Goal: Task Accomplishment & Management: Complete application form

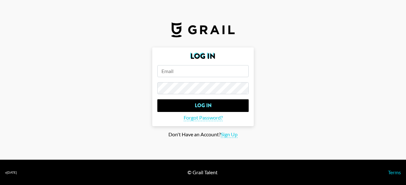
click at [205, 73] on input "email" at bounding box center [202, 71] width 91 height 12
type input "i"
type input "R"
type input "[PERSON_NAME][EMAIL_ADDRESS][DOMAIN_NAME]"
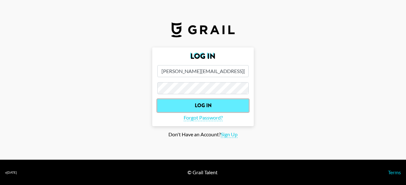
click at [202, 104] on input "Log In" at bounding box center [202, 105] width 91 height 13
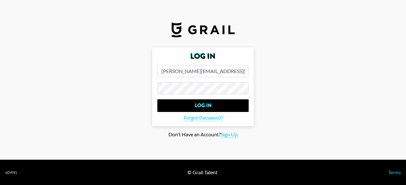
click at [157, 99] on input "Log In" at bounding box center [202, 105] width 91 height 13
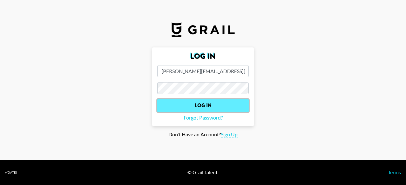
click at [182, 104] on input "Log In" at bounding box center [202, 105] width 91 height 13
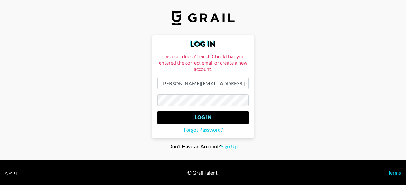
click at [84, 105] on main "Log In This user doesn't exist. Check that you entered the correct email or cre…" at bounding box center [202, 92] width 395 height 115
drag, startPoint x: 215, startPoint y: 84, endPoint x: 103, endPoint y: 104, distance: 113.9
click at [94, 102] on main "Log In This user doesn't exist. Check that you entered the correct email or cre…" at bounding box center [202, 92] width 395 height 115
click at [233, 145] on span "Sign Up" at bounding box center [229, 147] width 17 height 7
type input "Sign Up"
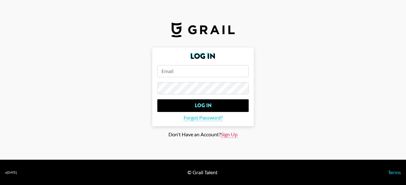
click at [234, 133] on span "Sign Up" at bounding box center [229, 134] width 17 height 7
type input "Sign Up"
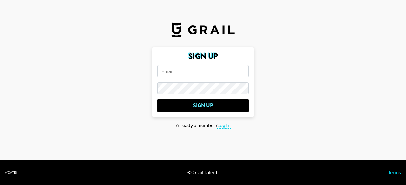
click at [218, 75] on input "email" at bounding box center [202, 71] width 91 height 12
type input "[PERSON_NAME][EMAIL_ADDRESS][DOMAIN_NAME]"
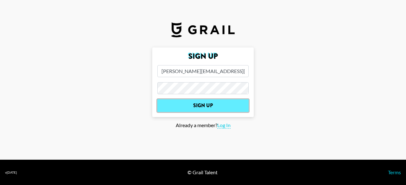
click at [174, 101] on input "Sign Up" at bounding box center [202, 105] width 91 height 13
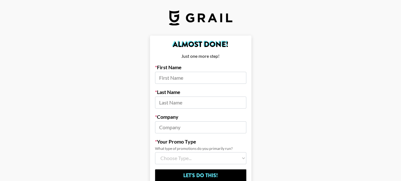
click at [210, 82] on input at bounding box center [200, 78] width 91 height 12
click at [212, 81] on input at bounding box center [200, 78] width 91 height 12
type input "Rachel"
click at [196, 104] on input at bounding box center [200, 102] width 91 height 12
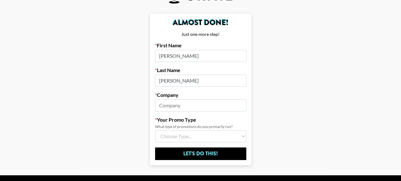
scroll to position [32, 0]
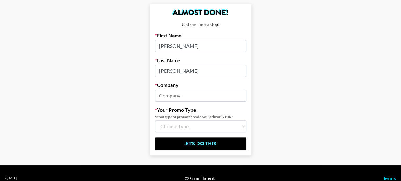
type input "Lee"
click at [204, 98] on input at bounding box center [200, 95] width 91 height 12
type input "inpander"
click at [199, 130] on select "Choose Type... Song Promos Brand Promos Both (I work at an Agency)" at bounding box center [200, 126] width 91 height 12
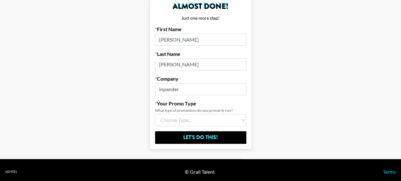
scroll to position [41, 0]
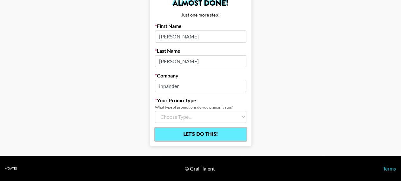
click at [230, 133] on input "Let's Do This!" at bounding box center [200, 134] width 91 height 13
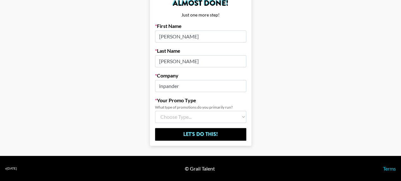
click at [229, 118] on select "Choose Type... Song Promos Brand Promos Both (I work at an Agency)" at bounding box center [200, 117] width 91 height 12
select select "Brand"
click at [157, 111] on select "Choose Type... Song Promos Brand Promos Both (I work at an Agency)" at bounding box center [200, 117] width 91 height 12
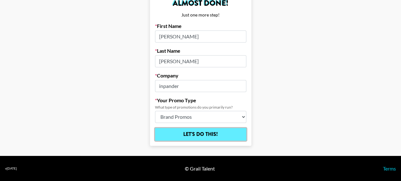
click at [214, 137] on input "Let's Do This!" at bounding box center [200, 134] width 91 height 13
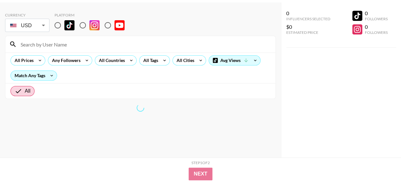
scroll to position [25, 0]
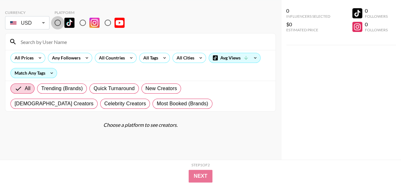
click at [61, 24] on input "radio" at bounding box center [57, 22] width 13 height 13
radio input "true"
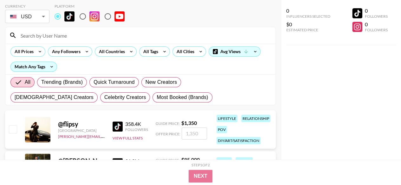
scroll to position [0, 0]
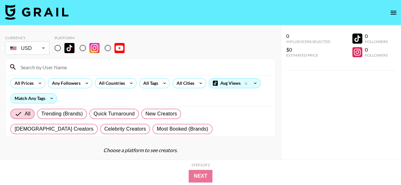
click at [394, 12] on icon "open drawer" at bounding box center [393, 13] width 8 height 8
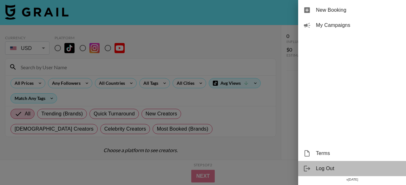
click at [345, 170] on span "Log Out" at bounding box center [358, 169] width 85 height 8
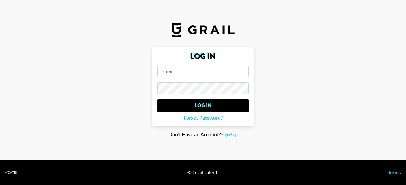
type input "[PERSON_NAME][EMAIL_ADDRESS][DOMAIN_NAME]"
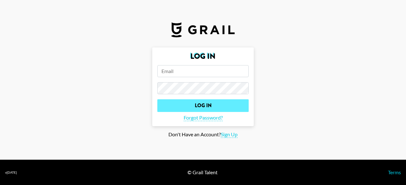
type input "[PERSON_NAME][EMAIL_ADDRESS][DOMAIN_NAME]"
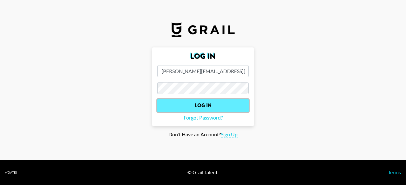
click at [204, 107] on input "Log In" at bounding box center [202, 105] width 91 height 13
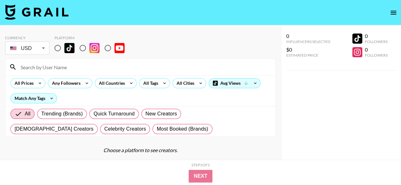
click at [394, 12] on icon "open drawer" at bounding box center [393, 13] width 8 height 8
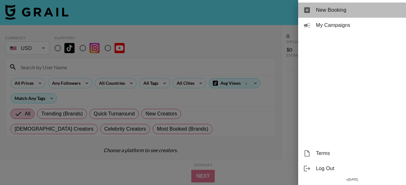
click at [391, 11] on span "New Booking" at bounding box center [358, 10] width 85 height 8
click at [324, 13] on span "New Booking" at bounding box center [358, 10] width 85 height 8
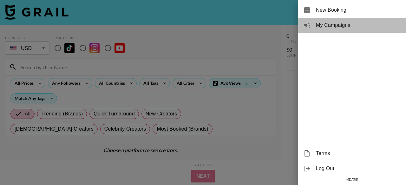
click at [306, 27] on icon at bounding box center [307, 26] width 8 height 8
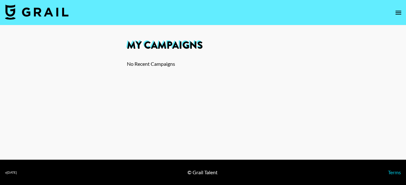
click at [177, 65] on div "No Recent Campaigns" at bounding box center [203, 64] width 152 height 6
drag, startPoint x: 166, startPoint y: 63, endPoint x: 79, endPoint y: 63, distance: 86.5
click at [165, 63] on div "No Recent Campaigns" at bounding box center [203, 64] width 152 height 6
click at [402, 15] on button "open drawer" at bounding box center [398, 12] width 13 height 13
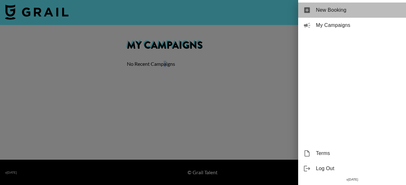
click at [365, 10] on span "New Booking" at bounding box center [358, 10] width 85 height 8
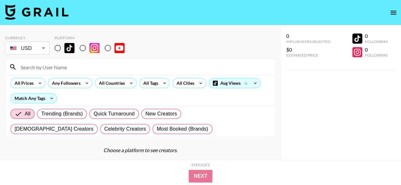
click at [308, 10] on nav at bounding box center [200, 12] width 401 height 25
click at [391, 14] on icon "open drawer" at bounding box center [393, 13] width 6 height 4
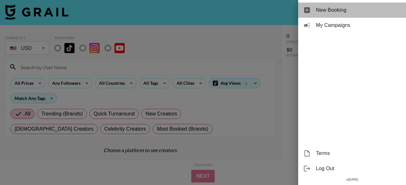
click at [308, 9] on icon at bounding box center [307, 10] width 6 height 6
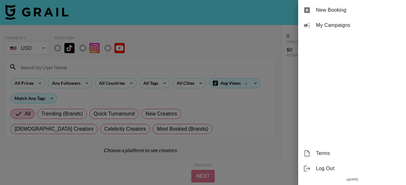
click at [308, 12] on icon at bounding box center [307, 10] width 6 height 6
click at [262, 115] on div at bounding box center [203, 92] width 406 height 185
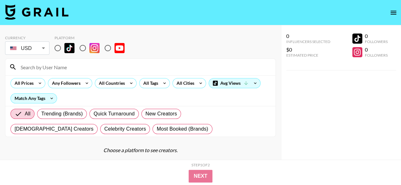
click at [56, 47] on input "radio" at bounding box center [57, 48] width 13 height 13
radio input "true"
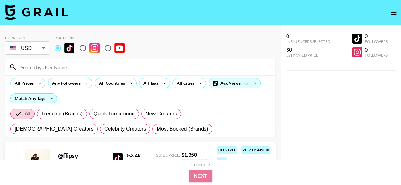
click at [398, 14] on button "open drawer" at bounding box center [393, 12] width 13 height 13
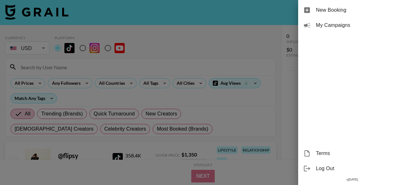
click at [306, 10] on icon at bounding box center [307, 10] width 6 height 6
click at [350, 165] on span "Log Out" at bounding box center [358, 169] width 85 height 8
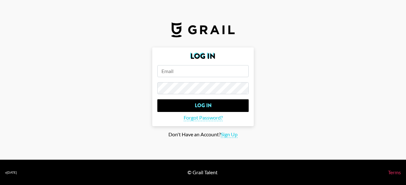
type input "[PERSON_NAME][EMAIL_ADDRESS][DOMAIN_NAME]"
click at [394, 175] on link "Terms" at bounding box center [393, 173] width 13 height 6
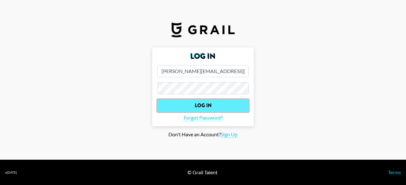
click at [213, 104] on input "Log In" at bounding box center [202, 105] width 91 height 13
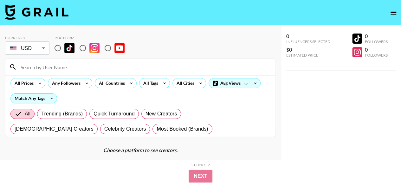
click at [357, 37] on div at bounding box center [357, 39] width 10 height 10
click at [59, 49] on input "radio" at bounding box center [57, 48] width 13 height 13
radio input "true"
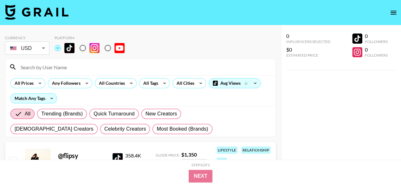
click at [36, 15] on img at bounding box center [36, 11] width 63 height 15
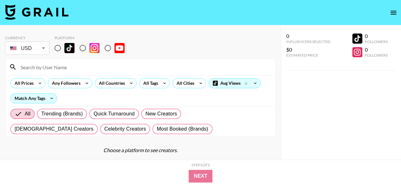
click at [37, 15] on img at bounding box center [36, 11] width 63 height 15
click at [296, 41] on div "Influencers Selected" at bounding box center [308, 41] width 44 height 5
click at [192, 87] on div "All Cities" at bounding box center [189, 83] width 34 height 10
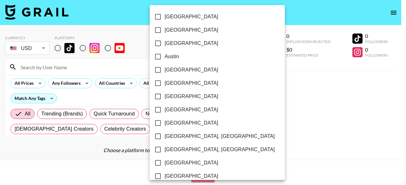
click at [126, 96] on div at bounding box center [203, 92] width 406 height 185
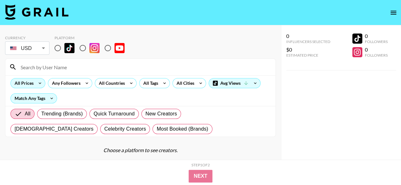
click at [34, 86] on div "All Prices" at bounding box center [27, 83] width 35 height 10
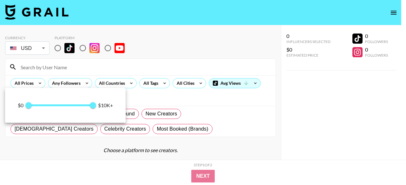
click at [103, 67] on div at bounding box center [203, 92] width 406 height 185
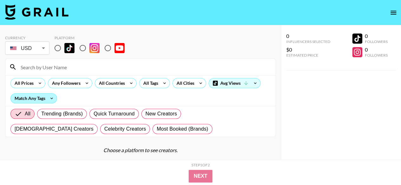
click at [46, 95] on div "Match Any Tags" at bounding box center [34, 99] width 46 height 10
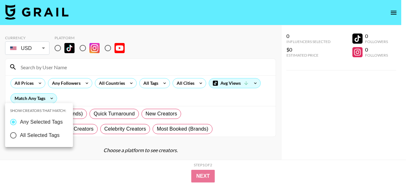
click at [61, 98] on div at bounding box center [203, 92] width 406 height 185
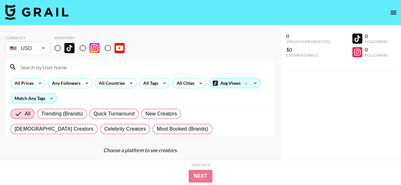
click at [60, 48] on input "radio" at bounding box center [57, 48] width 13 height 13
radio input "true"
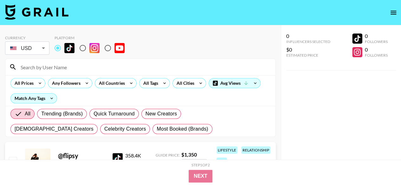
click at [393, 15] on icon "open drawer" at bounding box center [393, 13] width 8 height 8
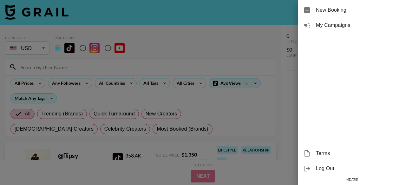
click at [312, 9] on div "New Booking" at bounding box center [352, 10] width 108 height 15
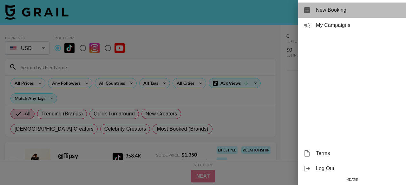
click at [312, 9] on div "New Booking" at bounding box center [352, 10] width 108 height 15
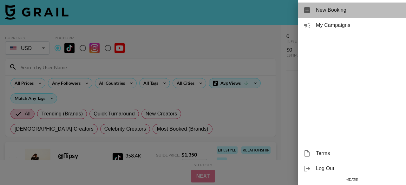
click at [312, 9] on div "New Booking" at bounding box center [352, 10] width 108 height 15
click at [312, 10] on div "New Booking" at bounding box center [352, 10] width 108 height 15
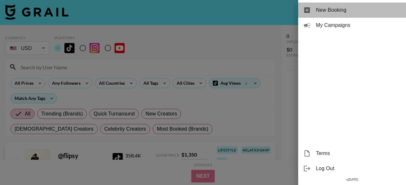
click at [313, 11] on div "New Booking" at bounding box center [352, 10] width 108 height 15
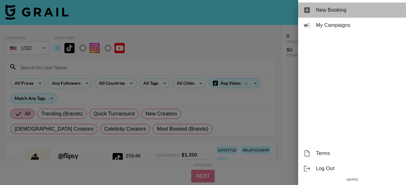
click at [313, 11] on div "New Booking" at bounding box center [352, 10] width 108 height 15
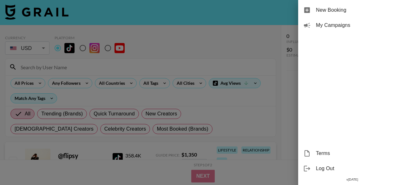
click at [313, 11] on div "New Booking" at bounding box center [352, 10] width 108 height 15
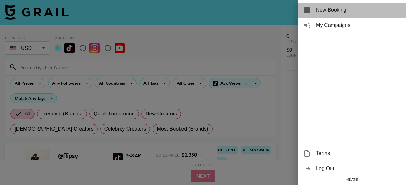
click at [313, 11] on div "New Booking" at bounding box center [352, 10] width 108 height 15
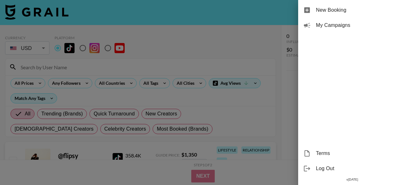
click at [313, 11] on div "New Booking" at bounding box center [352, 10] width 108 height 15
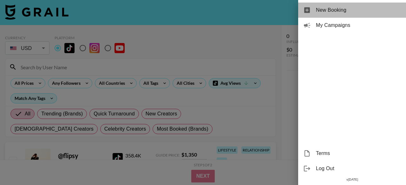
click at [313, 11] on div "New Booking" at bounding box center [352, 10] width 108 height 15
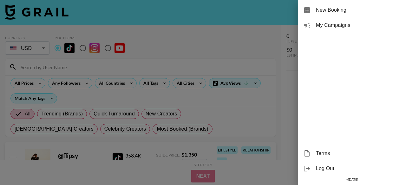
click at [232, 64] on div at bounding box center [203, 92] width 406 height 185
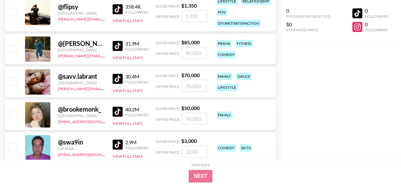
scroll to position [190, 0]
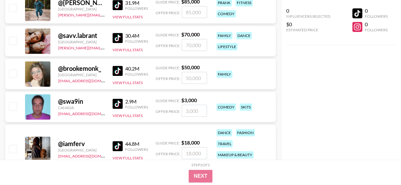
click at [32, 104] on div at bounding box center [37, 106] width 25 height 25
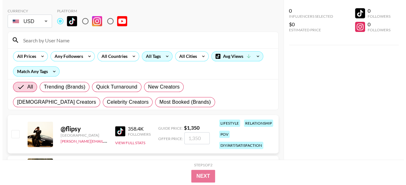
scroll to position [0, 0]
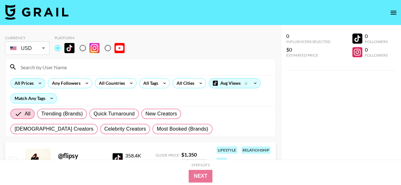
click at [40, 84] on icon at bounding box center [40, 84] width 10 height 10
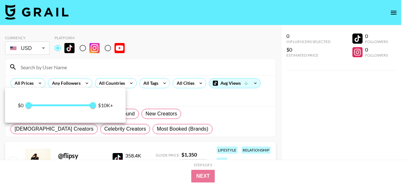
click at [37, 106] on span at bounding box center [61, 106] width 65 height 2
type input "0"
drag, startPoint x: 36, startPoint y: 108, endPoint x: 19, endPoint y: 108, distance: 17.1
click at [19, 108] on div "$0 0 10,000 $10K+" at bounding box center [65, 106] width 95 height 10
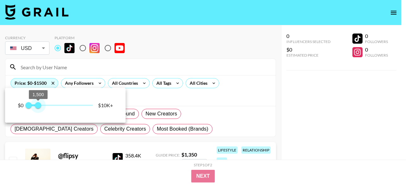
type input "1750"
drag, startPoint x: 93, startPoint y: 107, endPoint x: 76, endPoint y: 120, distance: 21.7
click at [40, 112] on div "$0 0 1,750 $10K+" at bounding box center [65, 105] width 120 height 35
click at [191, 56] on div at bounding box center [203, 92] width 406 height 185
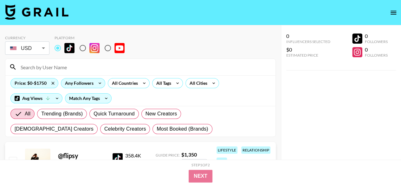
click at [99, 84] on icon at bounding box center [100, 84] width 10 height 10
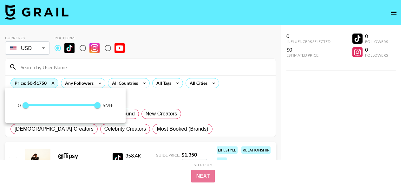
click at [114, 70] on div at bounding box center [203, 92] width 406 height 185
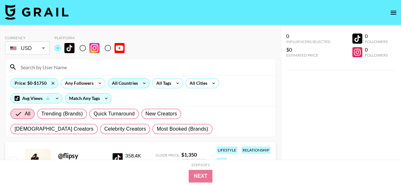
click at [141, 83] on icon at bounding box center [144, 84] width 10 height 10
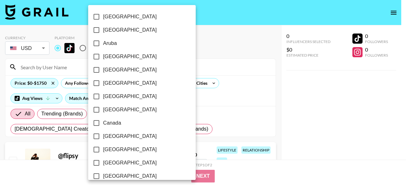
click at [204, 54] on div at bounding box center [203, 92] width 406 height 185
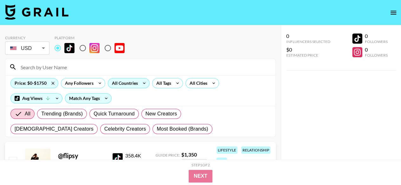
click at [143, 85] on icon at bounding box center [144, 84] width 10 height 10
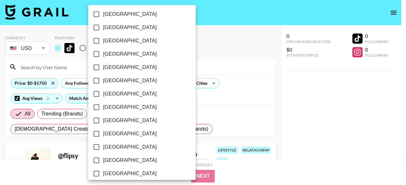
scroll to position [553, 0]
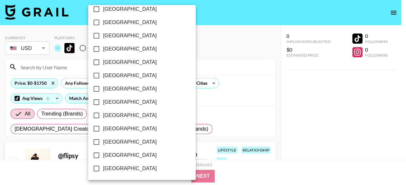
click at [138, 154] on label "[GEOGRAPHIC_DATA]" at bounding box center [138, 155] width 96 height 13
click at [103, 154] on input "[GEOGRAPHIC_DATA]" at bounding box center [96, 155] width 13 height 13
checkbox input "true"
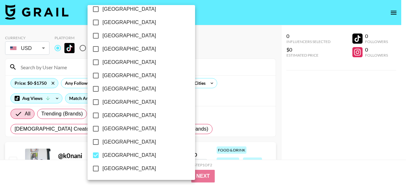
click at [223, 38] on div at bounding box center [203, 92] width 406 height 185
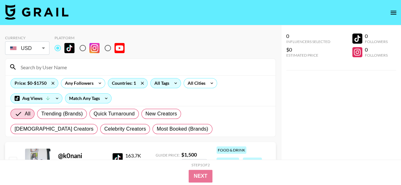
click at [171, 82] on icon at bounding box center [175, 84] width 10 height 10
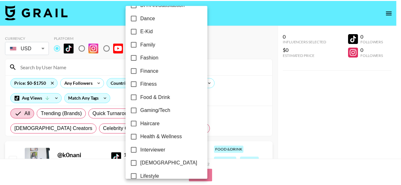
scroll to position [158, 0]
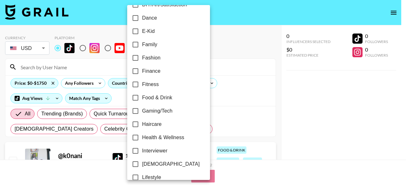
click at [168, 20] on label "Dance" at bounding box center [164, 17] width 71 height 13
click at [142, 20] on input "Dance" at bounding box center [135, 17] width 13 height 13
checkbox input "true"
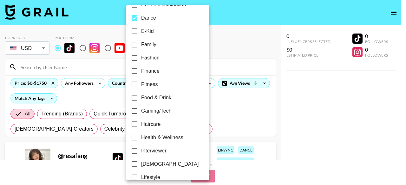
click at [237, 47] on div at bounding box center [203, 92] width 406 height 185
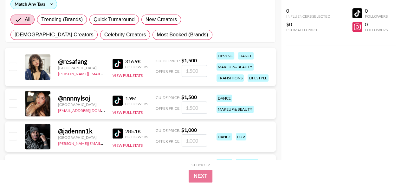
scroll to position [95, 0]
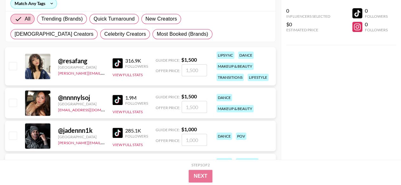
click at [122, 62] on img at bounding box center [117, 63] width 10 height 10
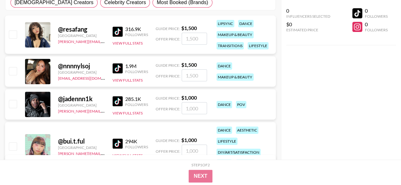
click at [86, 68] on div "@ nnnnylsoj" at bounding box center [81, 66] width 47 height 8
click at [118, 66] on img at bounding box center [117, 68] width 10 height 10
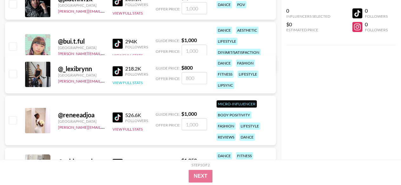
scroll to position [253, 0]
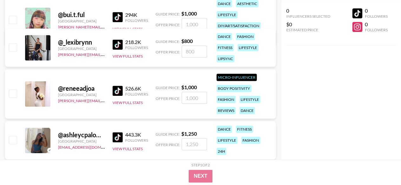
click at [117, 15] on img at bounding box center [117, 17] width 10 height 10
click at [119, 41] on img at bounding box center [117, 45] width 10 height 10
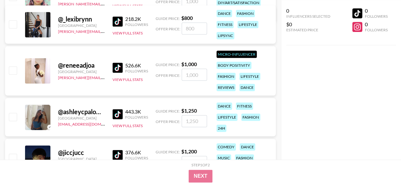
scroll to position [285, 0]
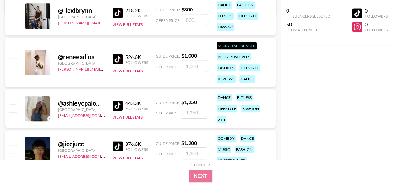
click at [118, 60] on img at bounding box center [117, 59] width 10 height 10
click at [115, 104] on img at bounding box center [117, 106] width 10 height 10
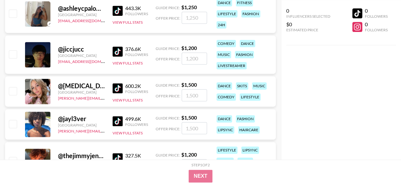
scroll to position [412, 0]
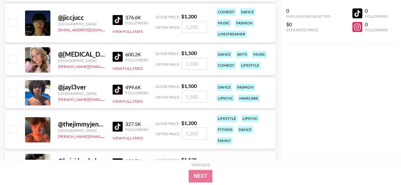
click at [118, 55] on img at bounding box center [117, 57] width 10 height 10
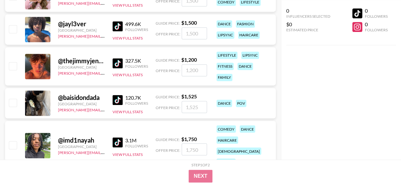
click at [123, 64] on link at bounding box center [118, 63] width 13 height 10
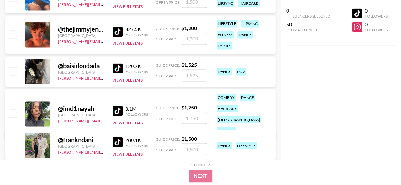
scroll to position [602, 0]
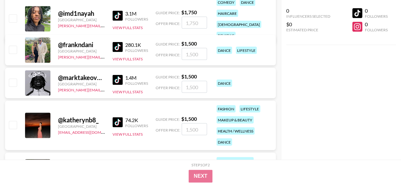
click at [116, 47] on img at bounding box center [117, 47] width 10 height 10
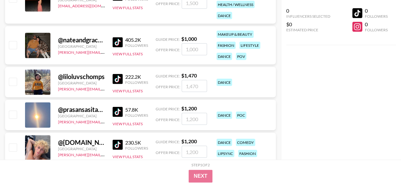
scroll to position [792, 0]
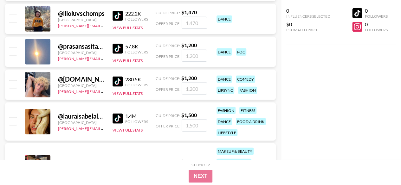
click at [124, 81] on link at bounding box center [118, 82] width 13 height 10
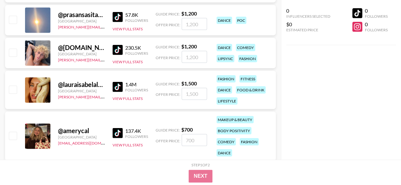
click at [121, 86] on img at bounding box center [117, 87] width 10 height 10
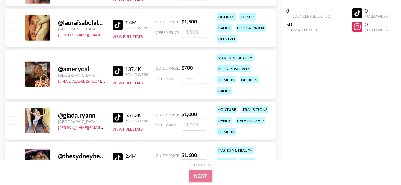
scroll to position [887, 0]
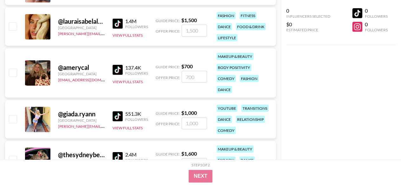
click at [122, 70] on img at bounding box center [117, 70] width 10 height 10
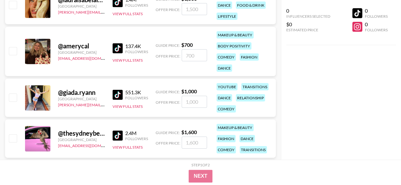
scroll to position [919, 0]
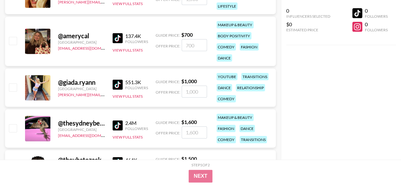
click at [116, 84] on img at bounding box center [117, 85] width 10 height 10
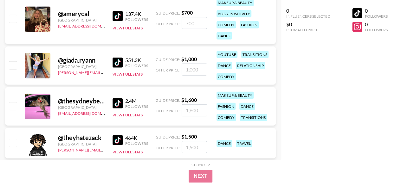
scroll to position [950, 0]
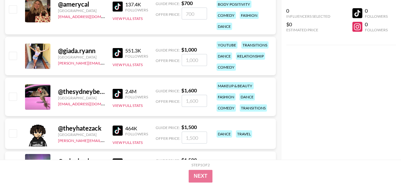
click at [116, 94] on img at bounding box center [117, 94] width 10 height 10
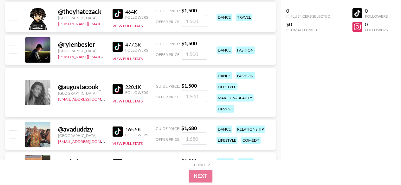
scroll to position [1077, 0]
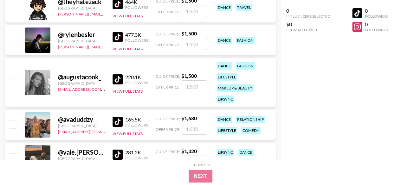
click at [122, 37] on img at bounding box center [117, 37] width 10 height 10
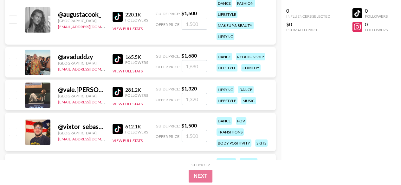
scroll to position [1141, 0]
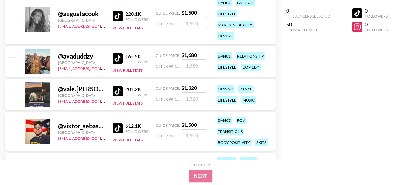
click at [127, 87] on div "281.2K" at bounding box center [136, 89] width 23 height 6
click at [115, 87] on img at bounding box center [117, 91] width 10 height 10
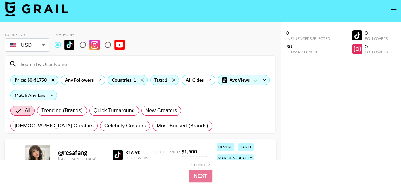
scroll to position [0, 0]
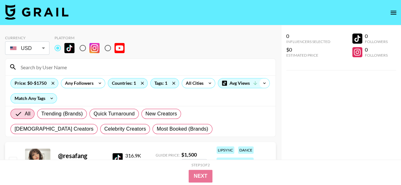
click at [262, 81] on icon at bounding box center [264, 84] width 10 height 10
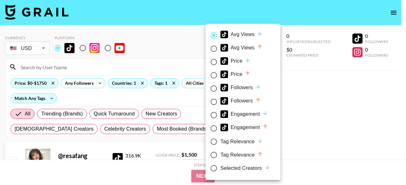
click at [172, 102] on div at bounding box center [203, 92] width 406 height 185
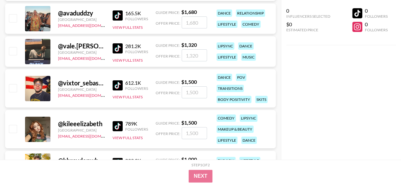
scroll to position [1204, 0]
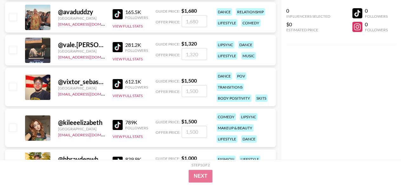
click at [134, 126] on div "Followers" at bounding box center [136, 128] width 23 height 5
click at [116, 122] on img at bounding box center [117, 125] width 10 height 10
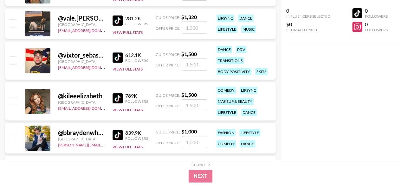
scroll to position [1267, 0]
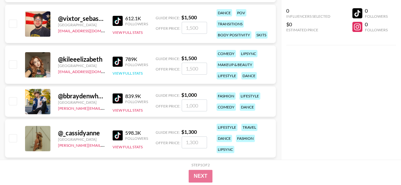
click at [135, 75] on button "View Full Stats" at bounding box center [127, 73] width 30 height 5
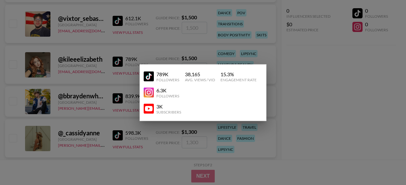
click at [163, 49] on div at bounding box center [203, 92] width 406 height 185
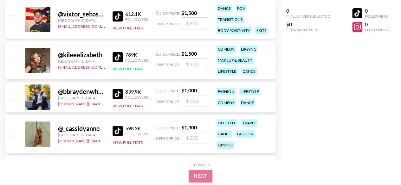
scroll to position [1331, 0]
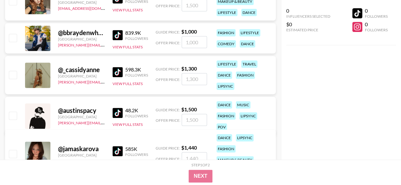
click at [115, 31] on img at bounding box center [117, 35] width 10 height 10
click at [115, 65] on div "598.3K Followers View Full Stats" at bounding box center [129, 75] width 35 height 22
click at [118, 72] on img at bounding box center [117, 72] width 10 height 10
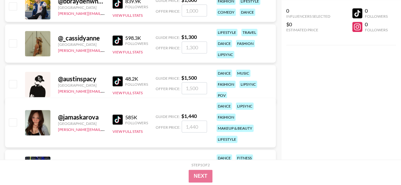
click at [123, 119] on link at bounding box center [118, 120] width 13 height 10
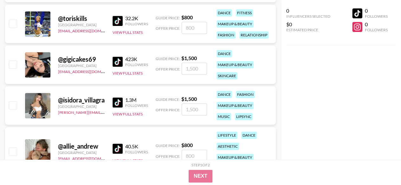
scroll to position [1552, 0]
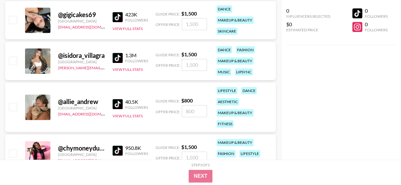
click at [87, 57] on div "@ isidora_villagra" at bounding box center [81, 56] width 47 height 8
click at [119, 58] on img at bounding box center [117, 58] width 10 height 10
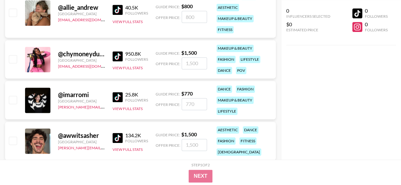
scroll to position [1648, 0]
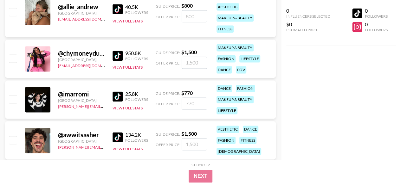
click at [123, 51] on link at bounding box center [118, 56] width 13 height 10
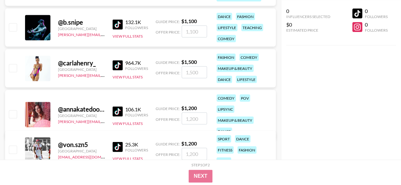
scroll to position [1806, 0]
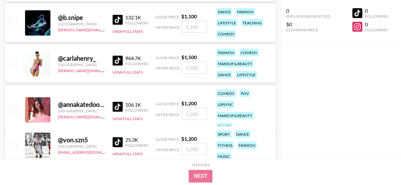
click at [119, 64] on img at bounding box center [117, 61] width 10 height 10
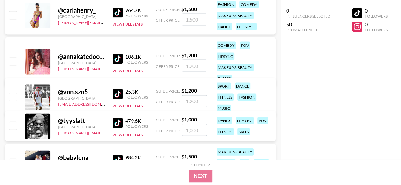
scroll to position [1901, 0]
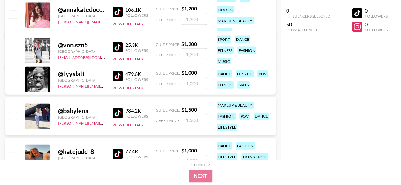
click at [118, 118] on img at bounding box center [117, 113] width 10 height 10
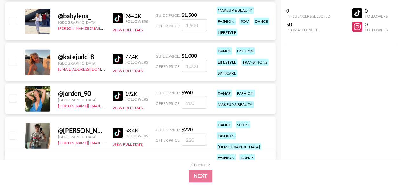
scroll to position [2028, 0]
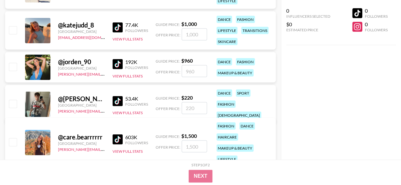
click at [121, 96] on img at bounding box center [117, 101] width 10 height 10
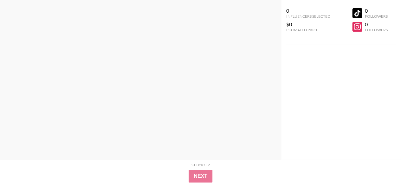
scroll to position [0, 0]
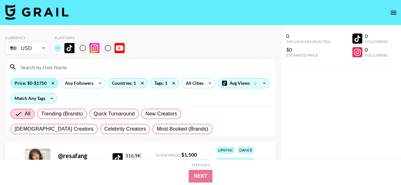
click at [44, 84] on div "Price: $0-$1750" at bounding box center [34, 84] width 47 height 10
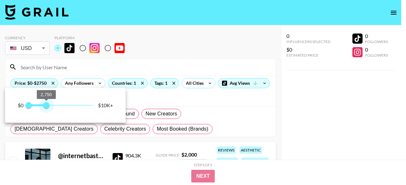
drag, startPoint x: 40, startPoint y: 108, endPoint x: 46, endPoint y: 108, distance: 6.3
click at [46, 108] on span "2,750" at bounding box center [46, 105] width 6 height 6
click at [43, 106] on span "2,750" at bounding box center [46, 105] width 6 height 6
type input "2500"
click at [45, 106] on span "2,500" at bounding box center [45, 105] width 6 height 6
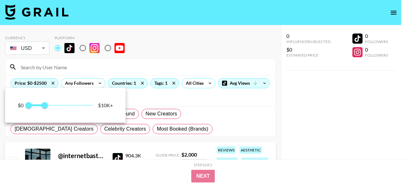
click at [194, 58] on div at bounding box center [203, 92] width 406 height 185
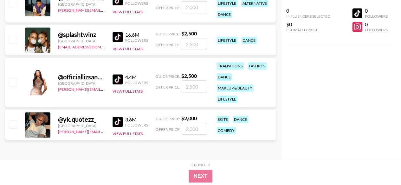
scroll to position [158, 0]
click at [121, 81] on img at bounding box center [117, 79] width 10 height 10
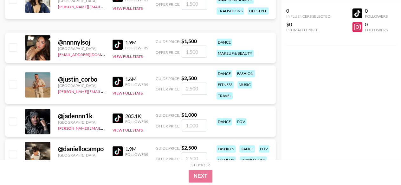
scroll to position [444, 0]
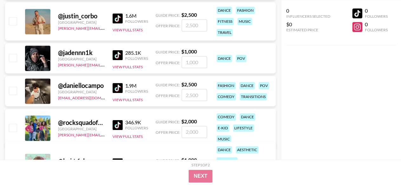
click at [119, 89] on img at bounding box center [117, 88] width 10 height 10
